Goal: Task Accomplishment & Management: Complete application form

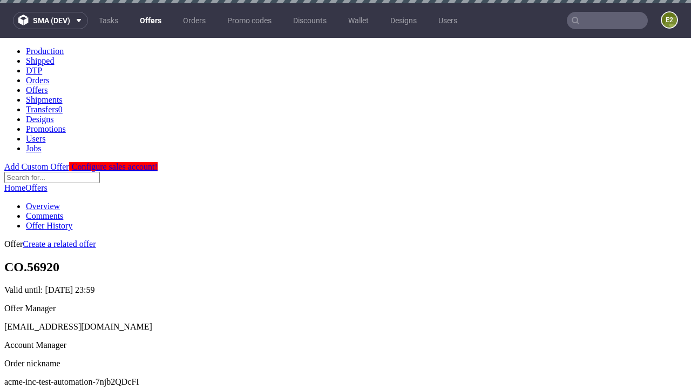
scroll to position [3, 0]
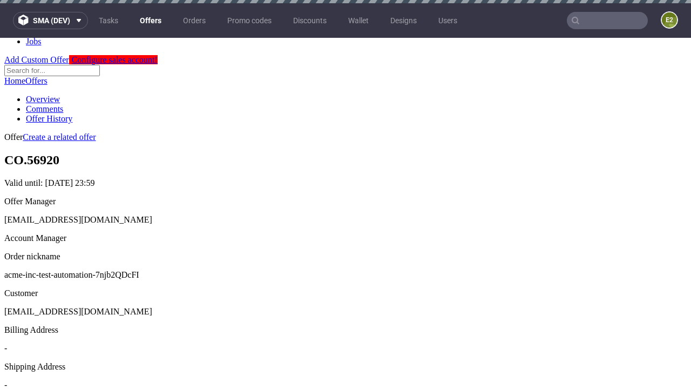
scroll to position [3, 0]
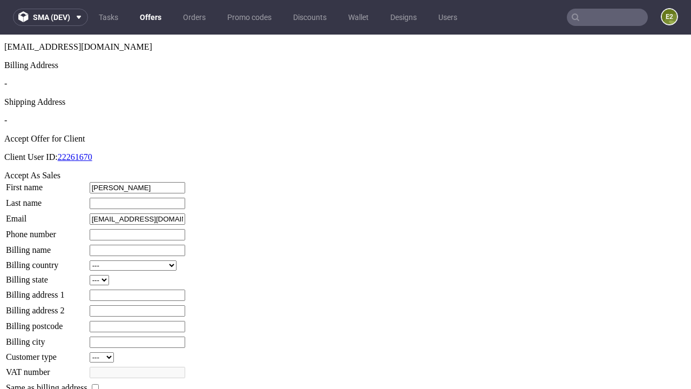
type input "[PERSON_NAME]"
type input "1509813888"
type input "Meda_Homenick"
select select "13"
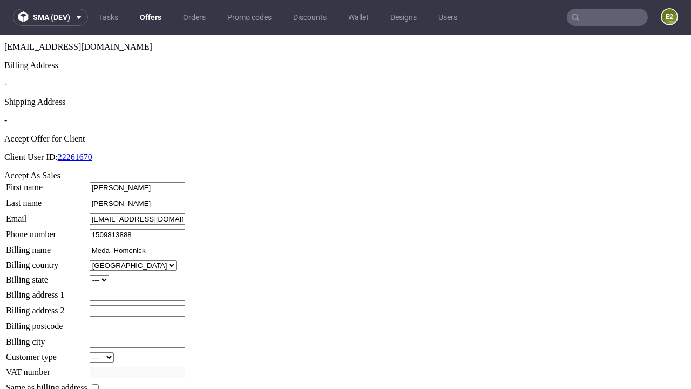
select select "132"
type input "Meda_Homenick"
type input "[STREET_ADDRESS][PERSON_NAME]"
type input "VE0 3QI"
type input "[GEOGRAPHIC_DATA]"
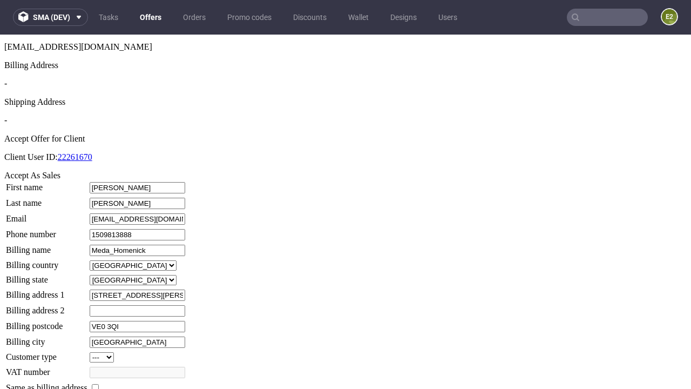
click at [99, 384] on input "checkbox" at bounding box center [95, 387] width 7 height 7
checkbox input "true"
type input "Meda_Homenick"
select select "13"
type input "[STREET_ADDRESS][PERSON_NAME]"
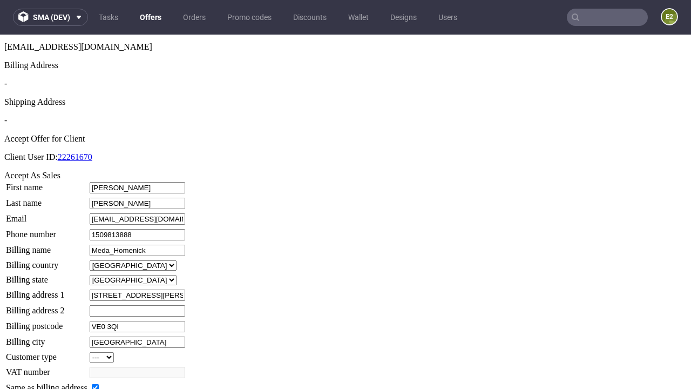
type input "VE0 3QI"
type input "[GEOGRAPHIC_DATA]"
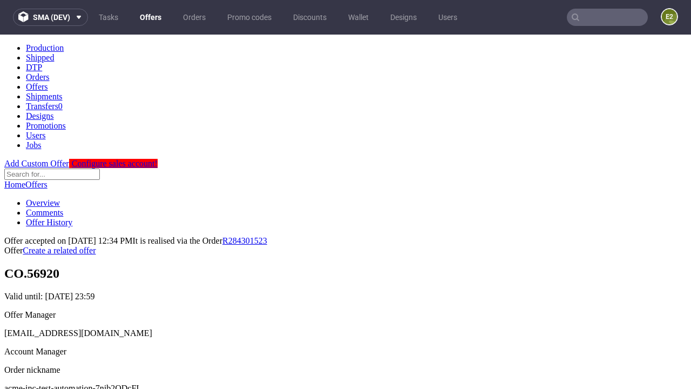
scroll to position [0, 0]
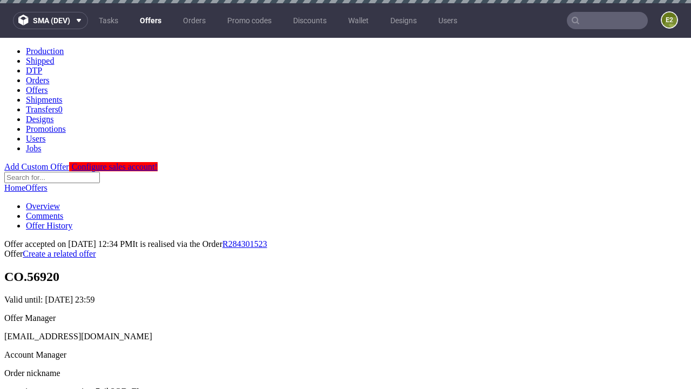
type input "[DATE]"
select select "12214305"
type input "In progress..."
